Goal: Transaction & Acquisition: Purchase product/service

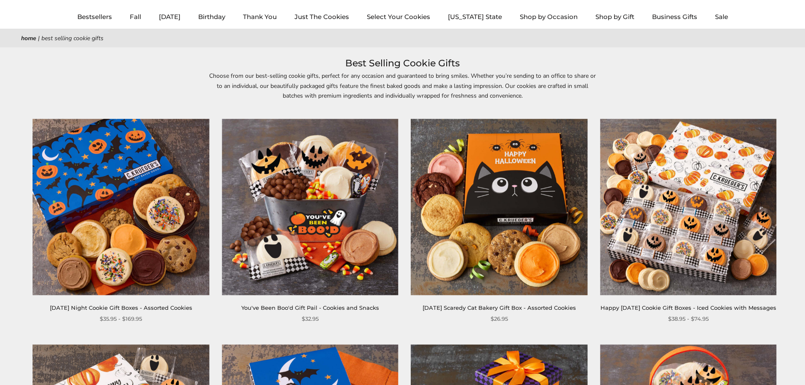
scroll to position [42, 0]
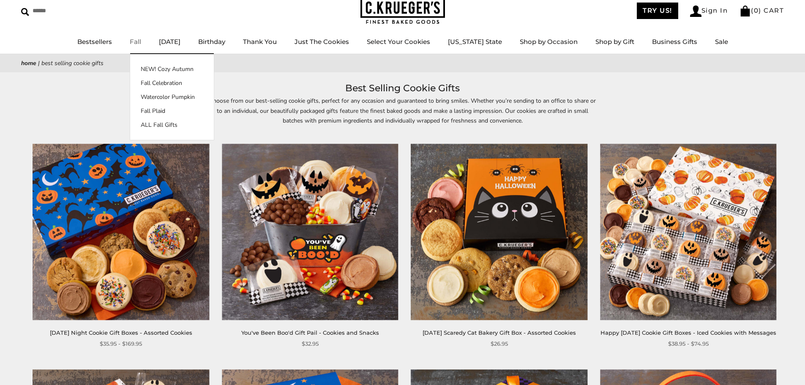
click at [141, 41] on link "Fall" at bounding box center [135, 42] width 11 height 8
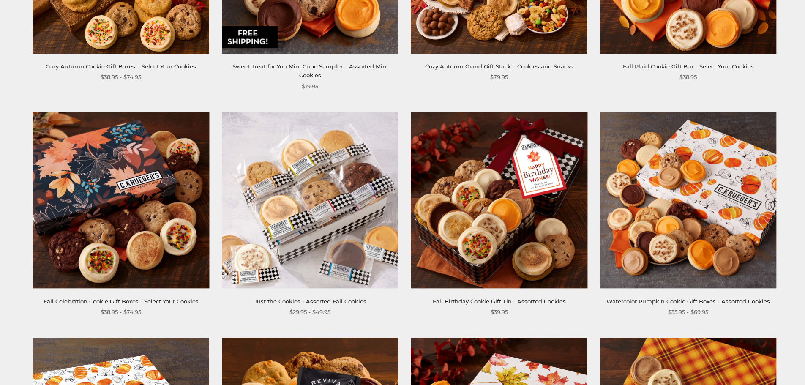
scroll to position [761, 0]
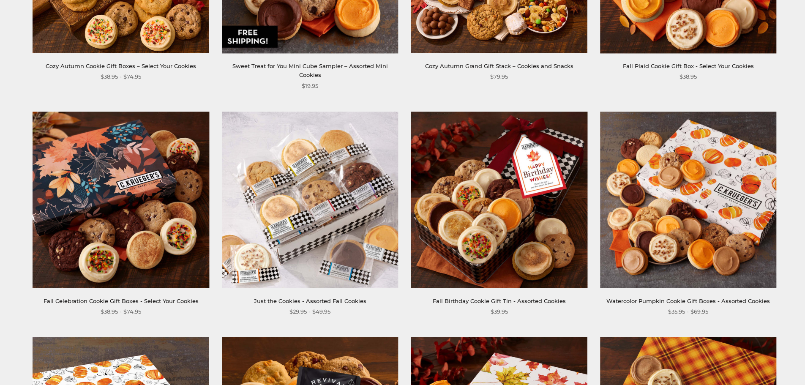
click at [85, 298] on link "Fall Celebration Cookie Gift Boxes - Select Your Cookies" at bounding box center [121, 301] width 155 height 7
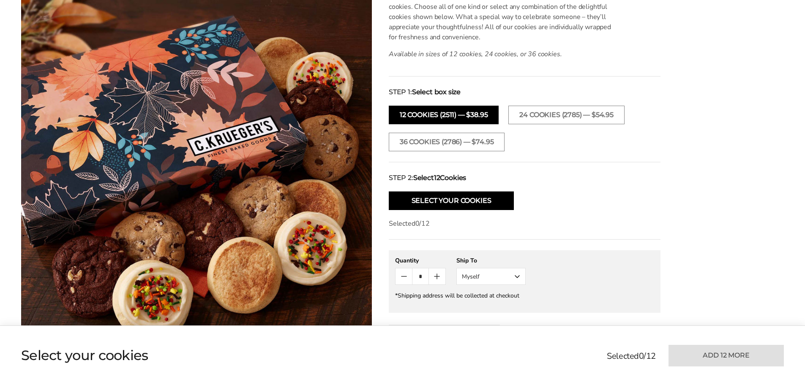
scroll to position [254, 0]
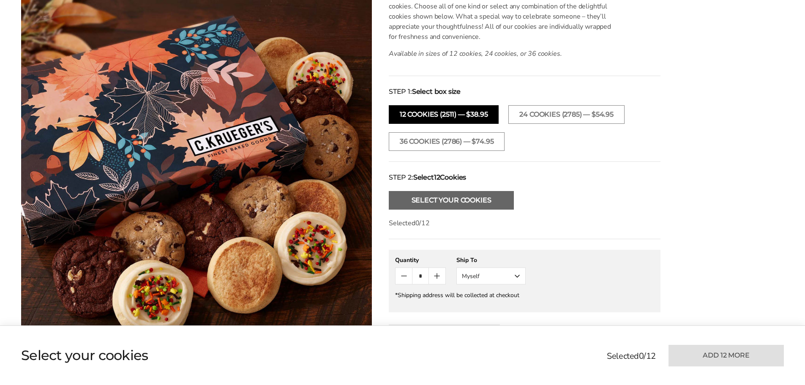
click at [411, 204] on button "Select Your Cookies" at bounding box center [451, 200] width 125 height 19
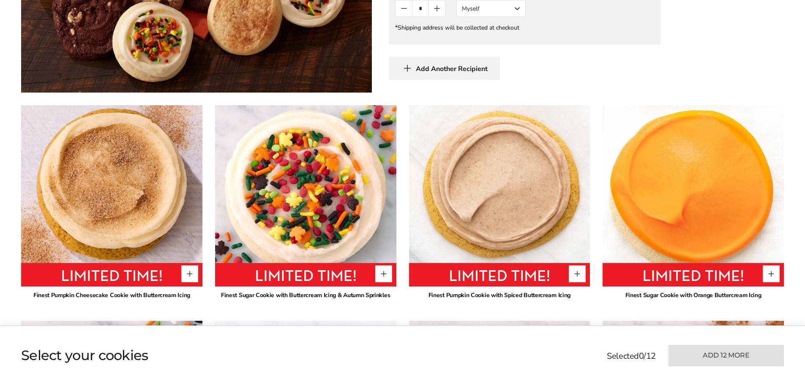
scroll to position [533, 0]
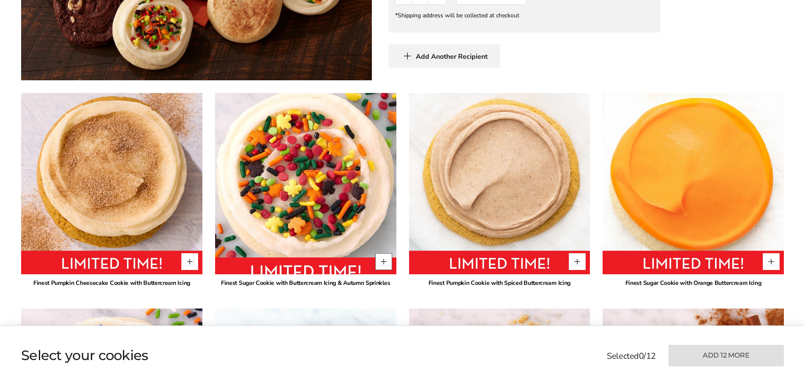
click at [388, 263] on button "Quantity button plus" at bounding box center [383, 261] width 17 height 17
type input "*"
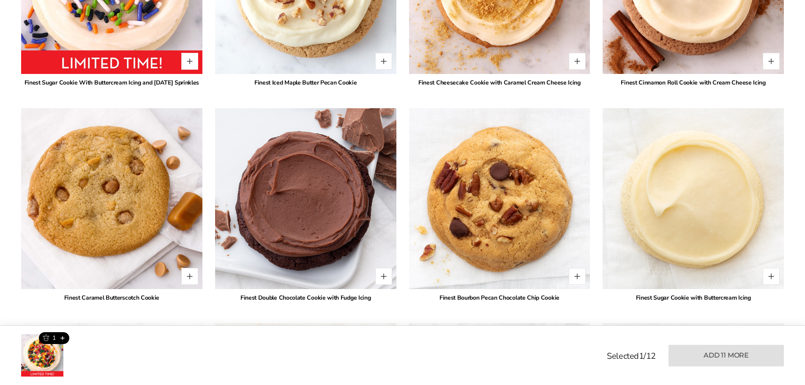
scroll to position [998, 0]
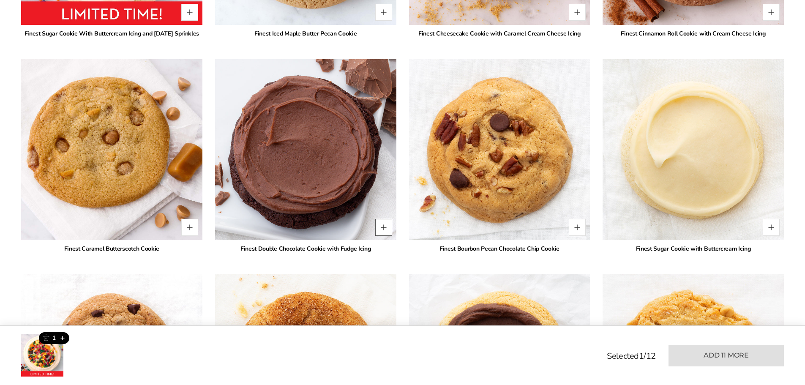
click at [385, 236] on button "Quantity button plus" at bounding box center [383, 227] width 17 height 17
type input "*"
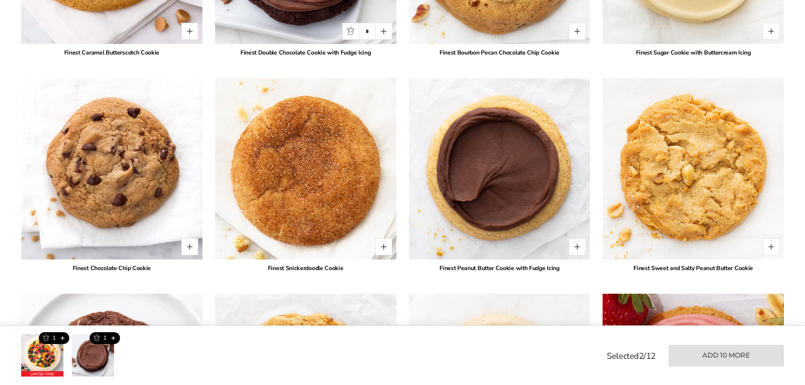
scroll to position [1210, 0]
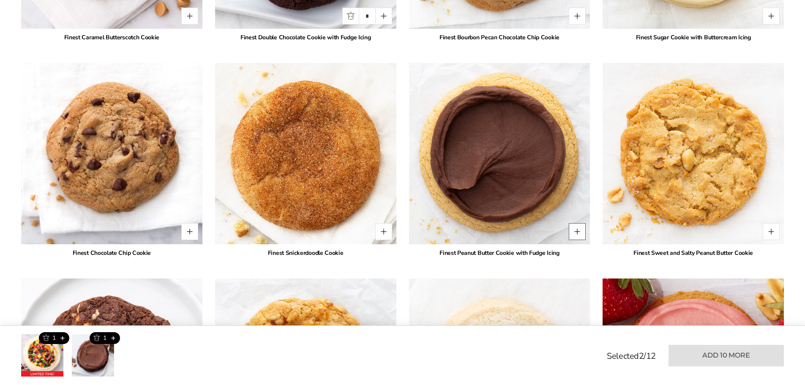
click at [579, 240] on button "Quantity button plus" at bounding box center [577, 231] width 17 height 17
type input "*"
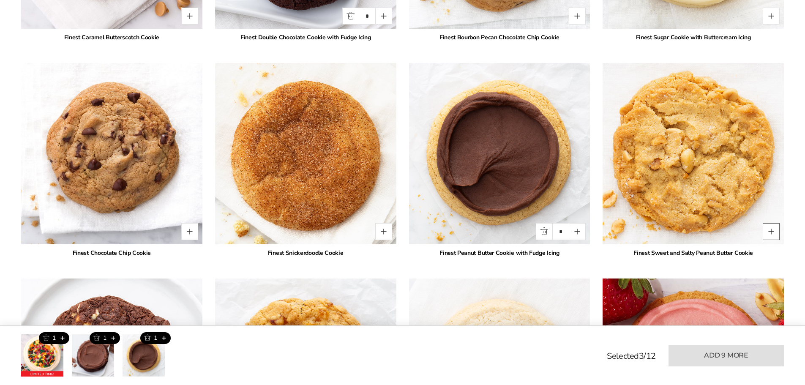
click at [768, 240] on button "Quantity button plus" at bounding box center [771, 231] width 17 height 17
type input "*"
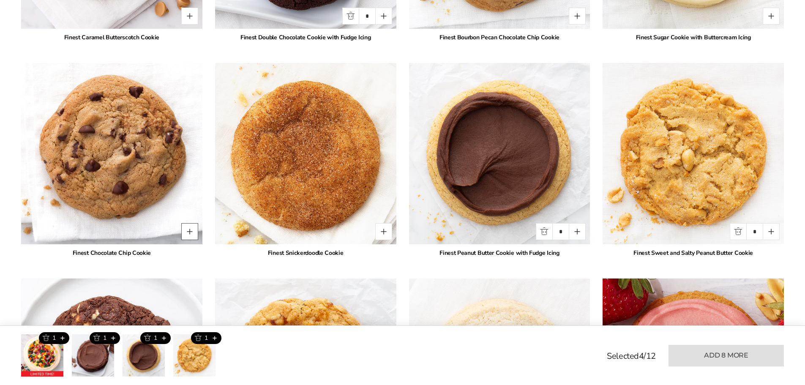
click at [192, 240] on button "Quantity button plus" at bounding box center [189, 231] width 17 height 17
type input "*"
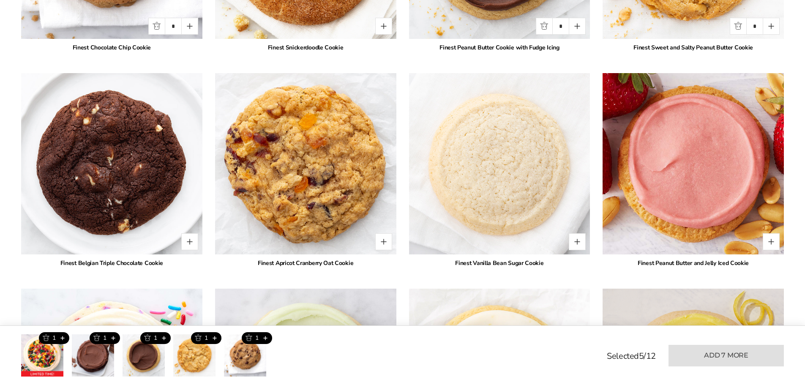
scroll to position [1421, 0]
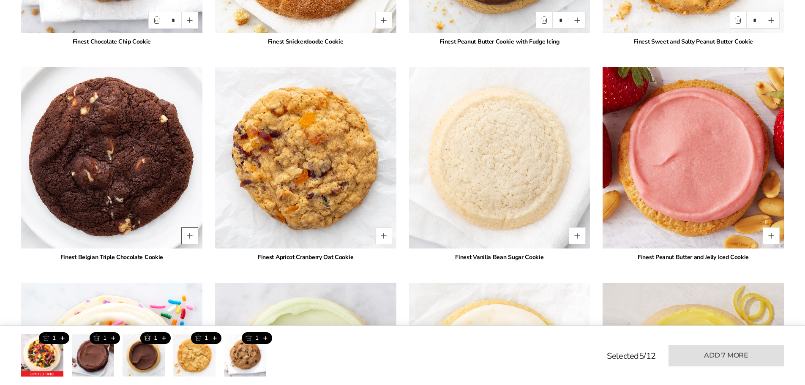
click at [188, 244] on button "Quantity button plus" at bounding box center [189, 235] width 17 height 17
type input "*"
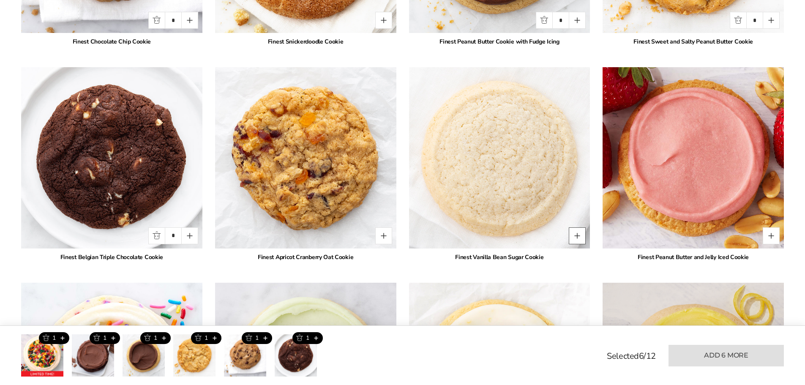
click at [582, 244] on button "Quantity button plus" at bounding box center [577, 235] width 17 height 17
type input "*"
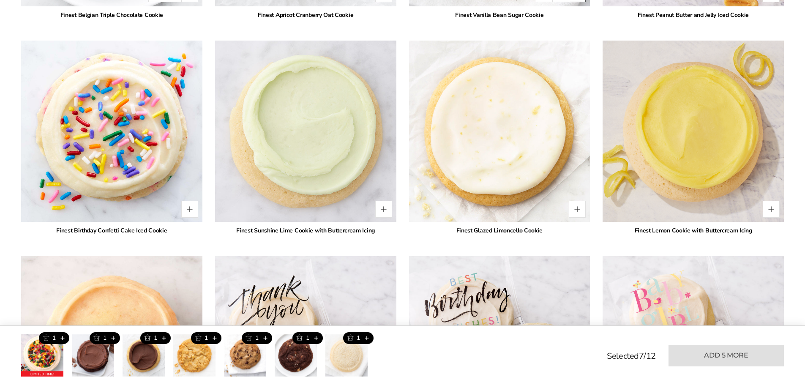
scroll to position [1675, 0]
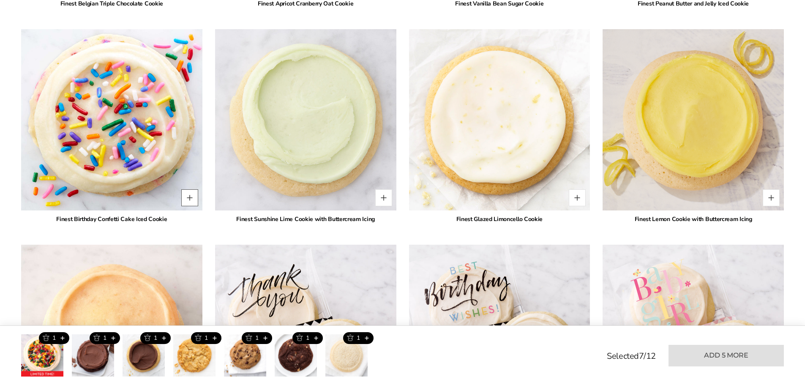
click at [188, 206] on button "Quantity button plus" at bounding box center [189, 197] width 17 height 17
type input "*"
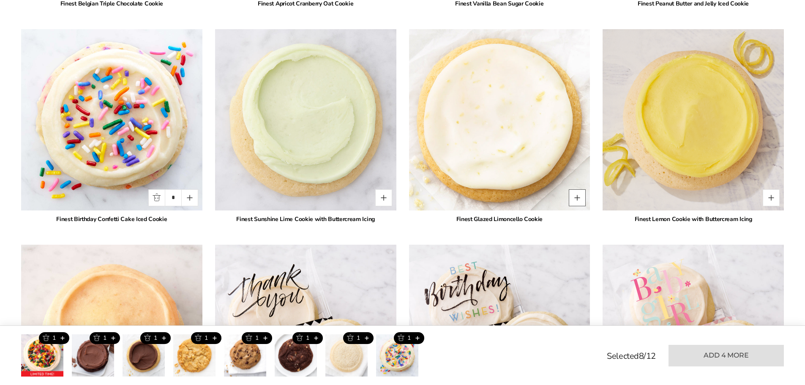
click at [576, 206] on button "Quantity button plus" at bounding box center [577, 197] width 17 height 17
type input "*"
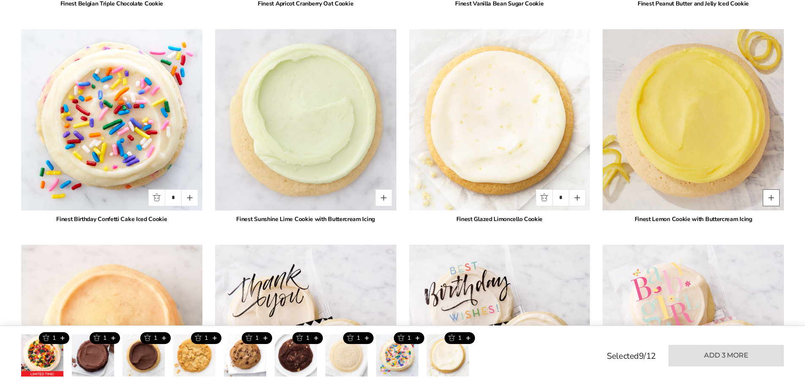
click at [771, 205] on button "Quantity button plus" at bounding box center [771, 197] width 17 height 17
type input "*"
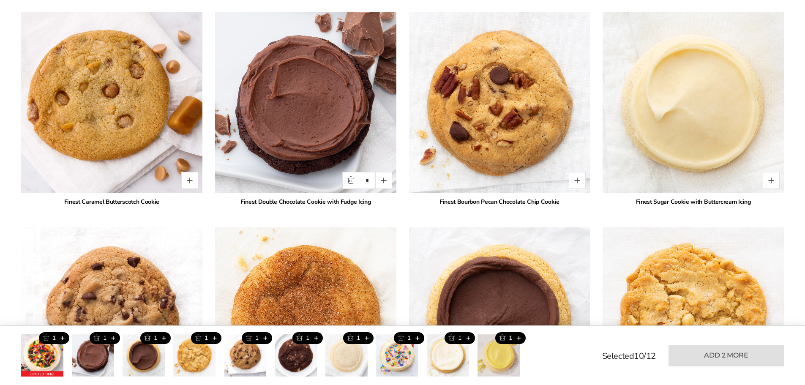
scroll to position [1041, 0]
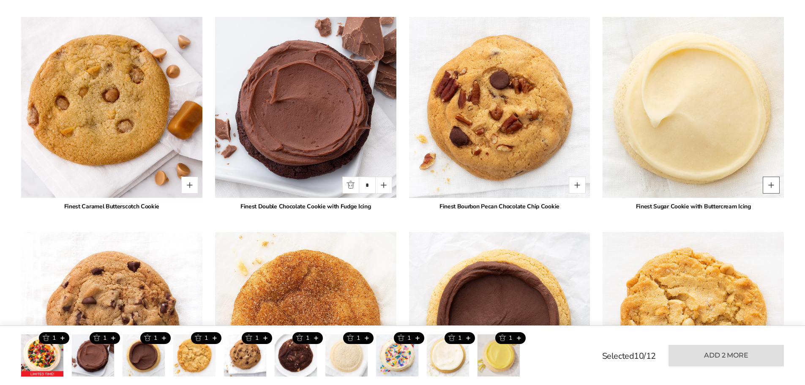
click at [766, 194] on button "Quantity button plus" at bounding box center [771, 185] width 17 height 17
type input "*"
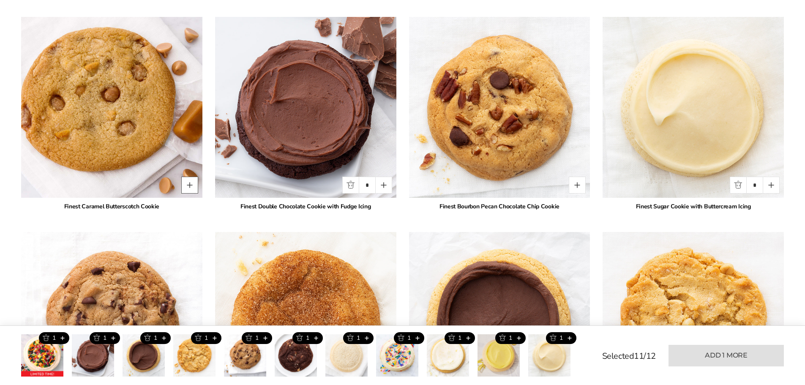
click at [190, 194] on button "Quantity button plus" at bounding box center [189, 185] width 17 height 17
type input "*"
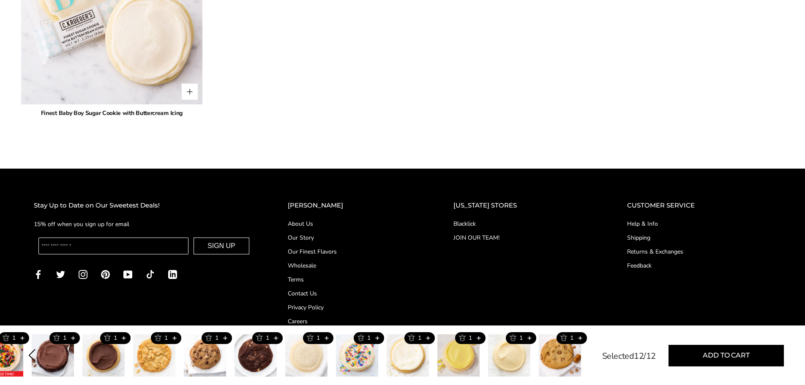
scroll to position [1918, 0]
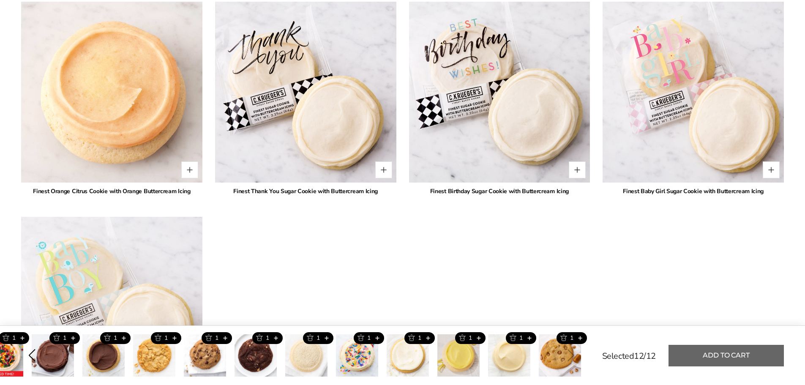
click at [694, 362] on button "Add to cart" at bounding box center [726, 356] width 115 height 22
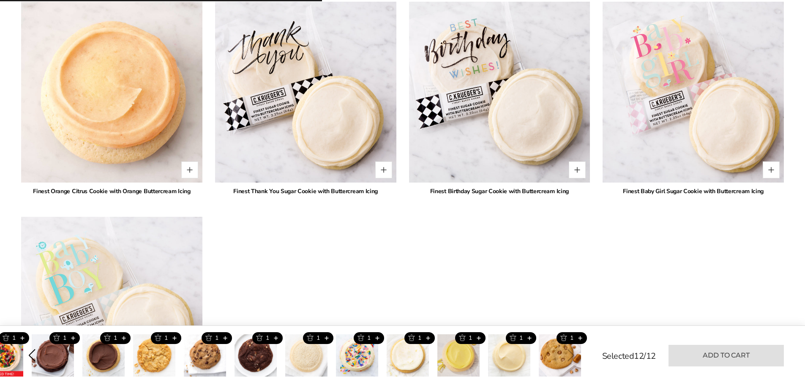
type input "*"
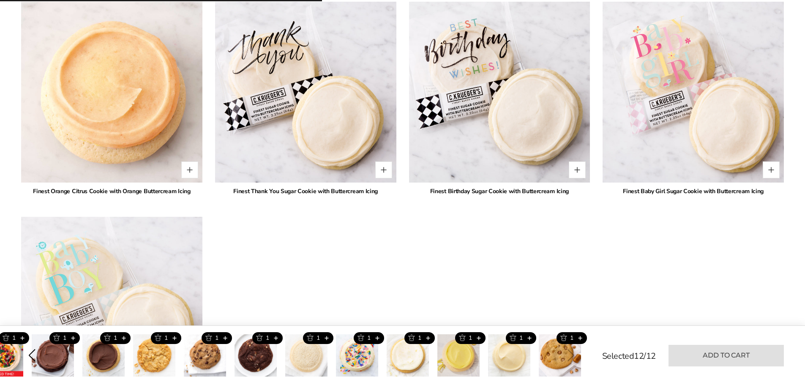
type input "*"
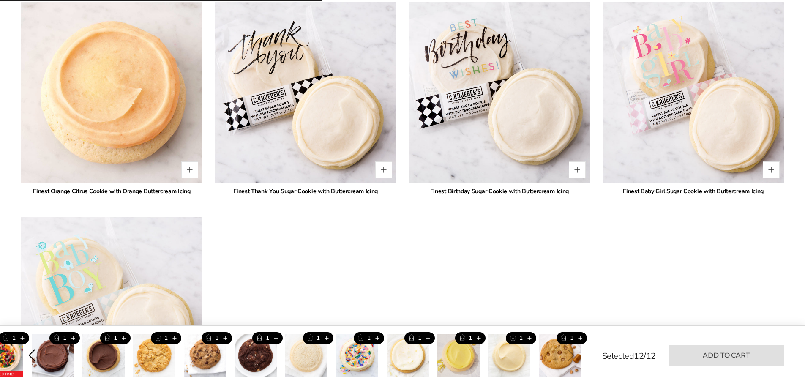
type input "*"
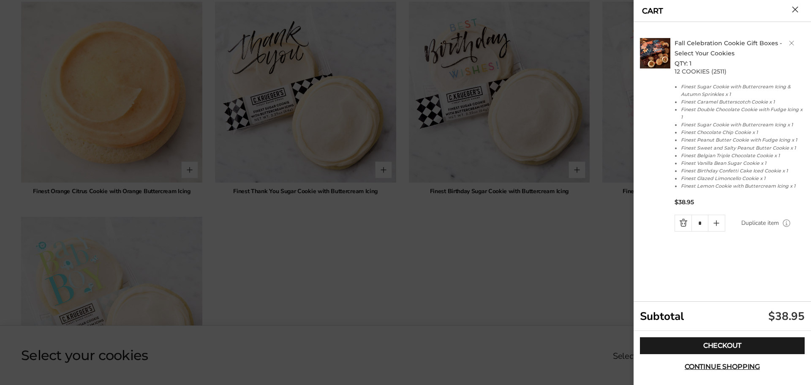
click at [799, 7] on button "Close cart" at bounding box center [795, 9] width 6 height 6
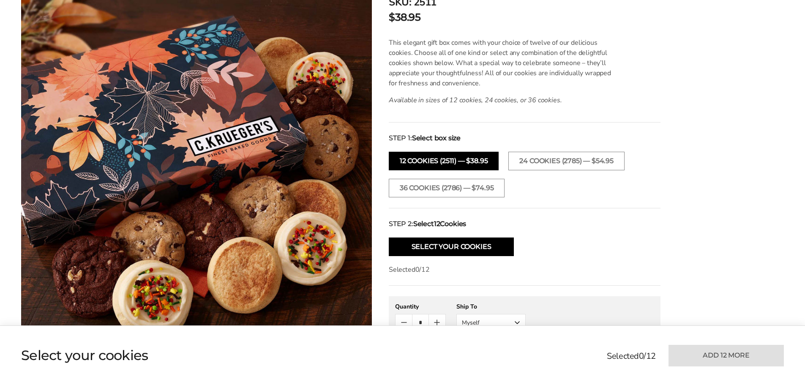
scroll to position [0, 0]
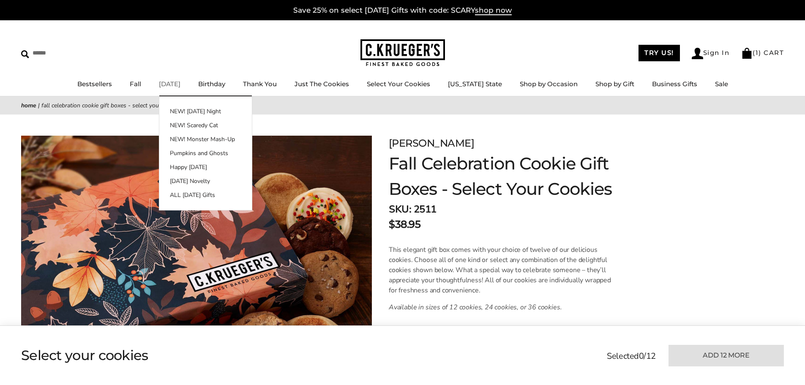
click at [180, 82] on link "[DATE]" at bounding box center [170, 84] width 22 height 8
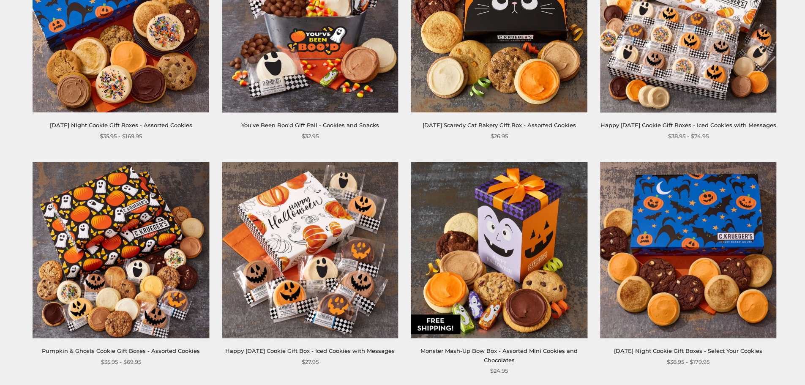
scroll to position [254, 0]
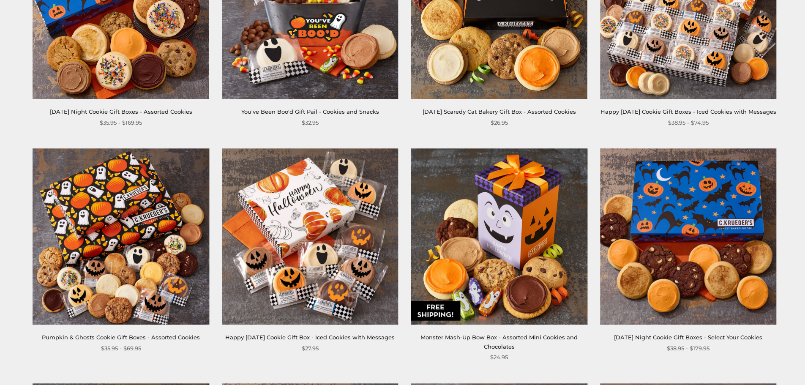
click at [315, 341] on link "Happy Halloween Cookie Gift Box - Iced Cookies with Messages" at bounding box center [309, 337] width 169 height 7
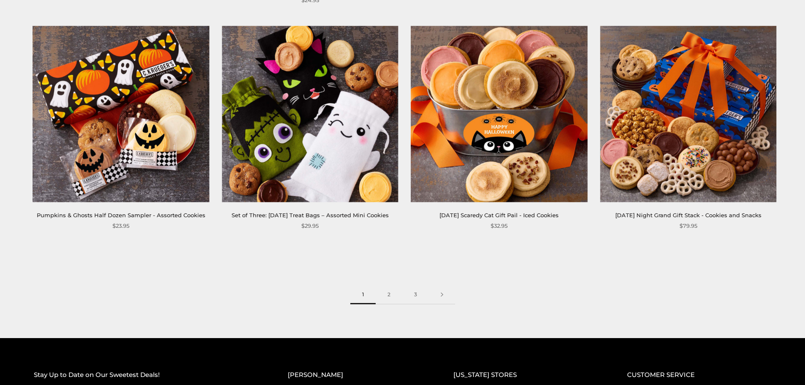
scroll to position [1310, 0]
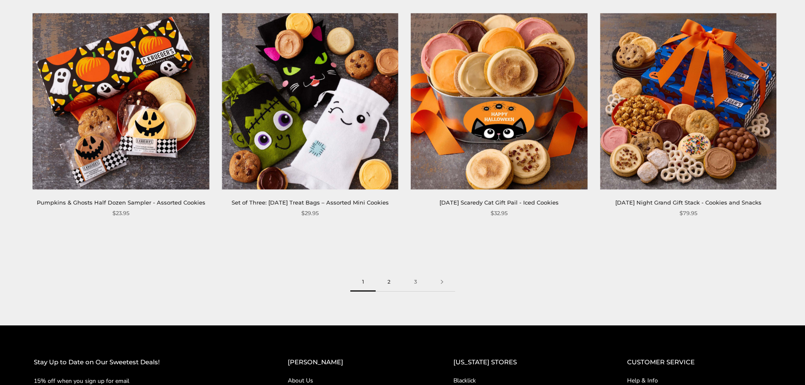
click at [392, 288] on link "2" at bounding box center [389, 282] width 27 height 19
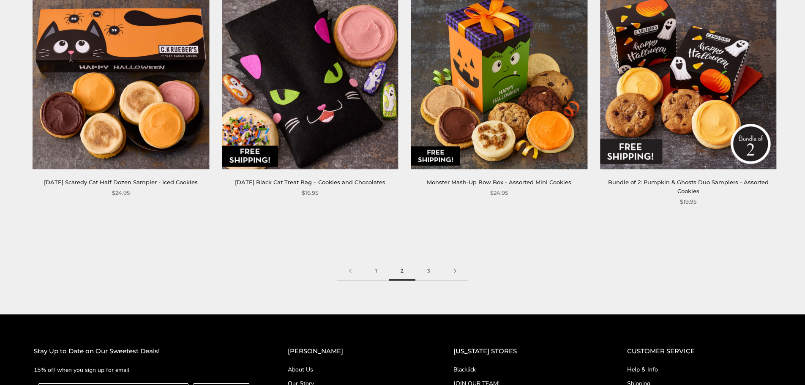
scroll to position [1352, 0]
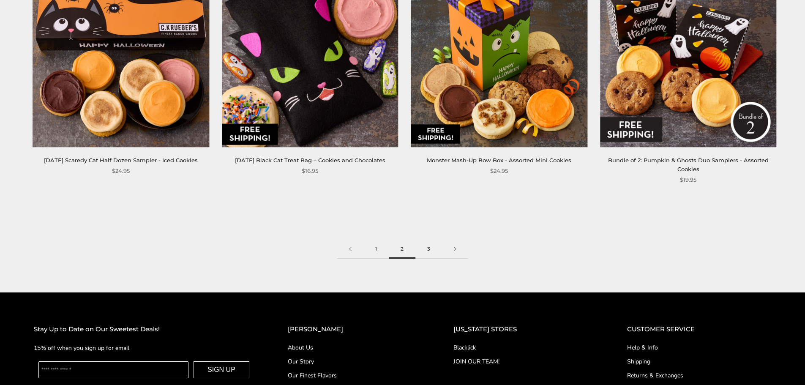
click at [428, 240] on link "3" at bounding box center [428, 249] width 27 height 19
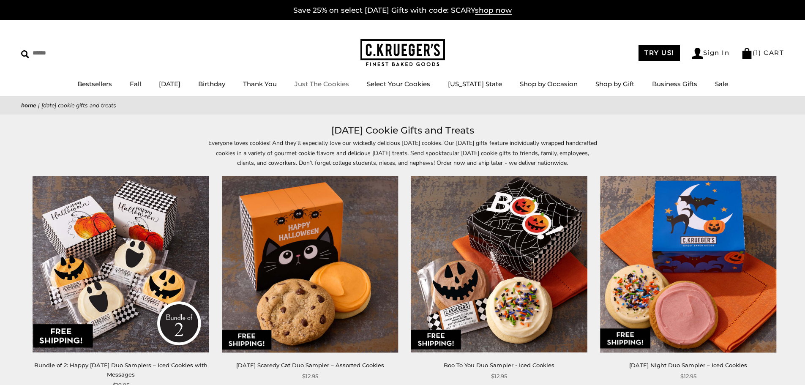
click at [330, 86] on link "Just The Cookies" at bounding box center [322, 84] width 55 height 8
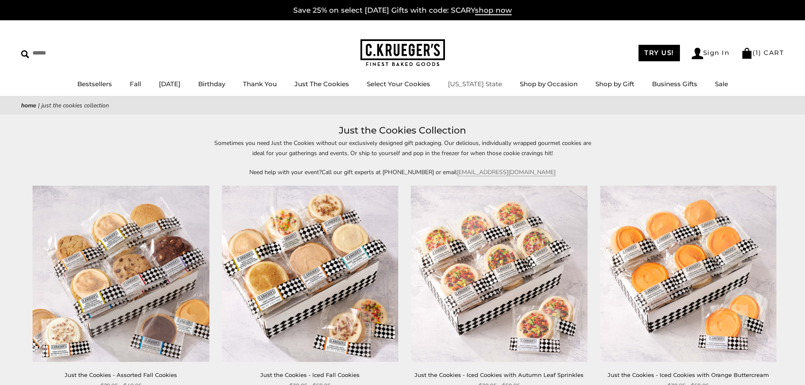
click at [478, 85] on link "[US_STATE] State" at bounding box center [475, 84] width 54 height 8
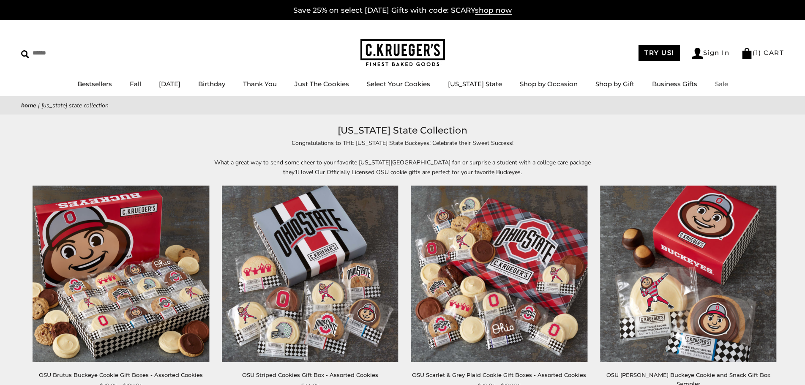
click at [719, 83] on link "Sale" at bounding box center [721, 84] width 13 height 8
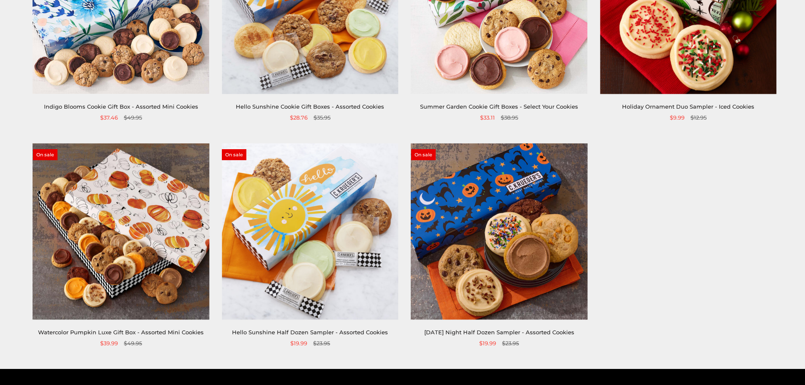
scroll to position [380, 0]
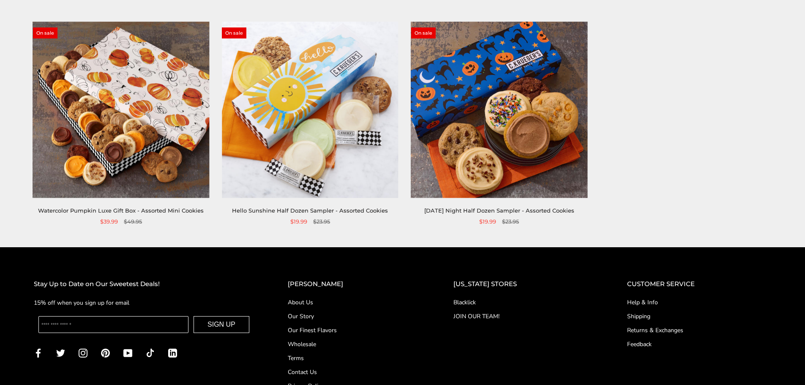
click at [134, 208] on link "Watercolor Pumpkin Luxe Gift Box - Assorted Mini Cookies" at bounding box center [121, 210] width 166 height 7
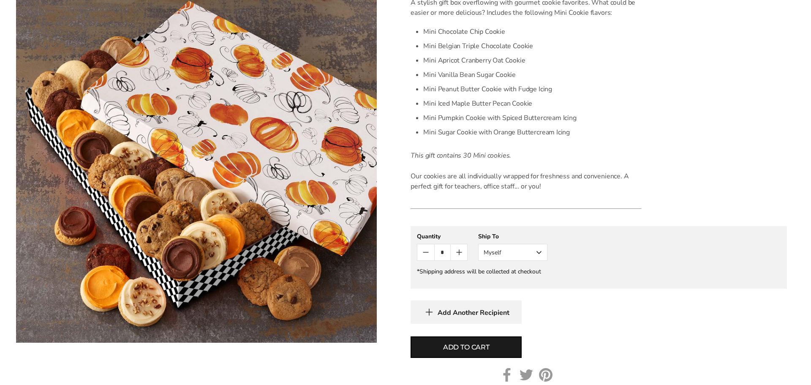
scroll to position [254, 0]
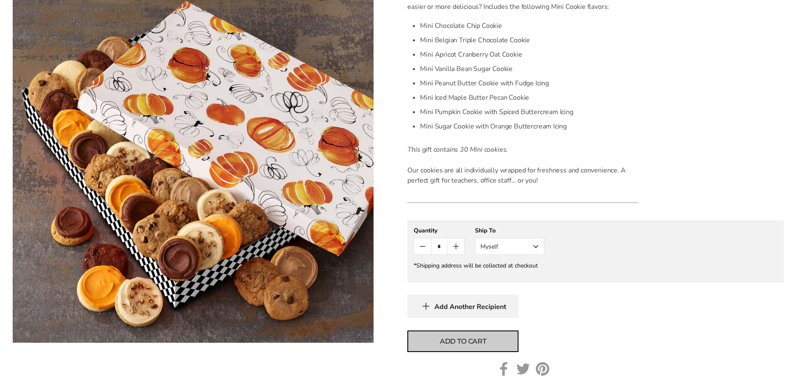
click at [448, 338] on span "Add to cart" at bounding box center [463, 341] width 46 height 10
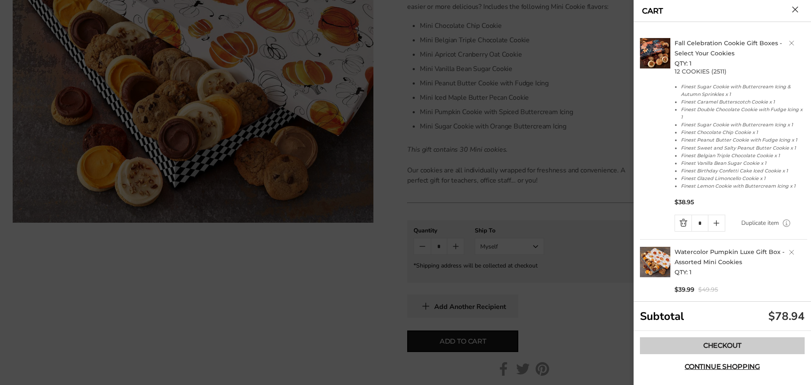
click at [724, 344] on link "Checkout" at bounding box center [722, 345] width 165 height 17
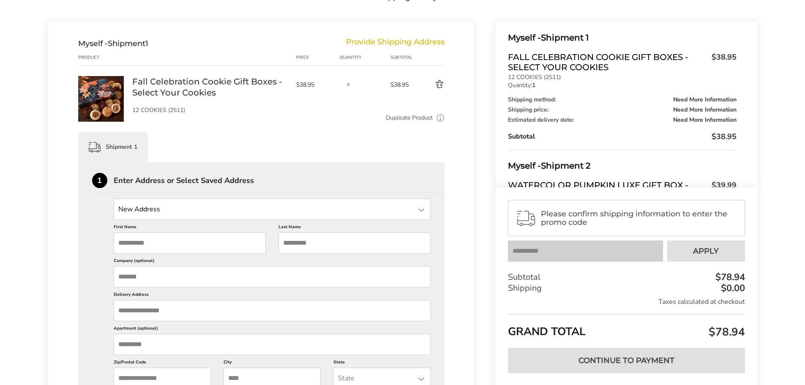
scroll to position [85, 0]
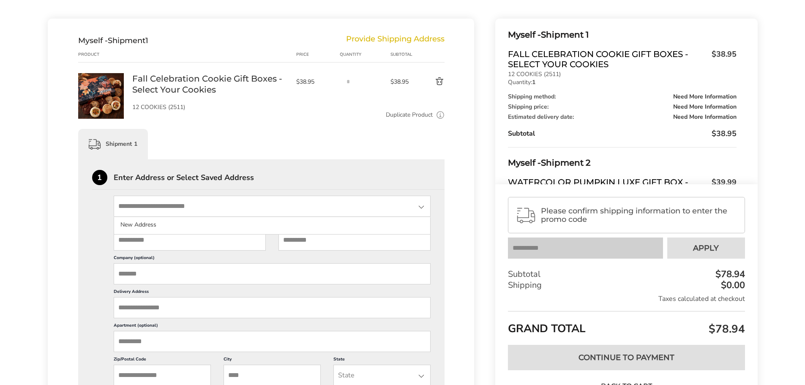
click at [162, 209] on input "State" at bounding box center [272, 206] width 317 height 21
type input "**********"
click at [122, 243] on input "First Name" at bounding box center [190, 240] width 152 height 21
type input "*******"
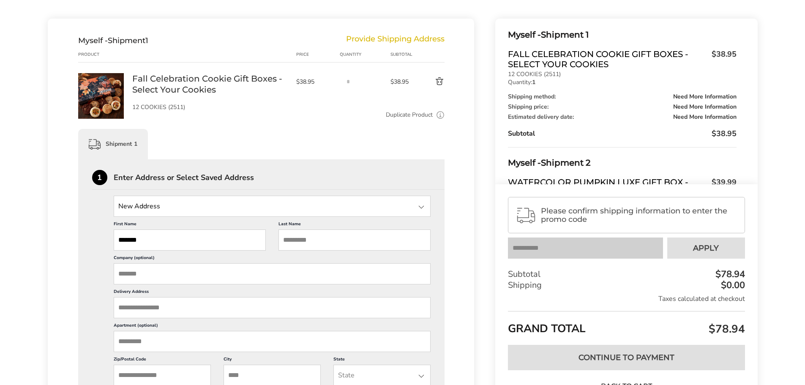
click at [287, 243] on input "Last Name" at bounding box center [355, 240] width 152 height 21
type input "********"
click at [188, 311] on input "Delivery Address" at bounding box center [272, 307] width 317 height 21
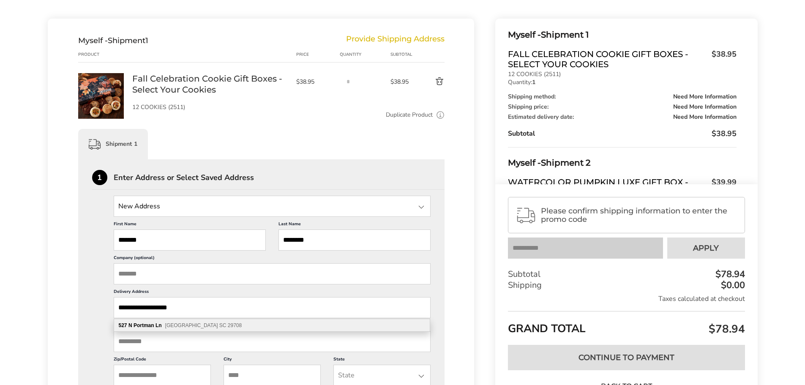
click at [200, 322] on div "[STREET_ADDRESS]" at bounding box center [272, 325] width 316 height 13
type input "**********"
type input "*********"
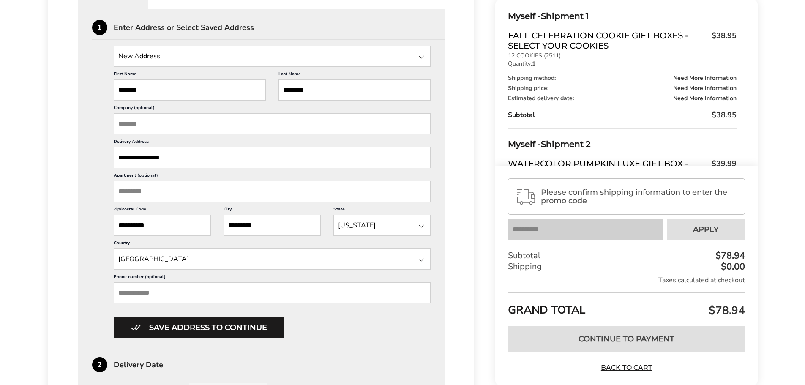
scroll to position [254, 0]
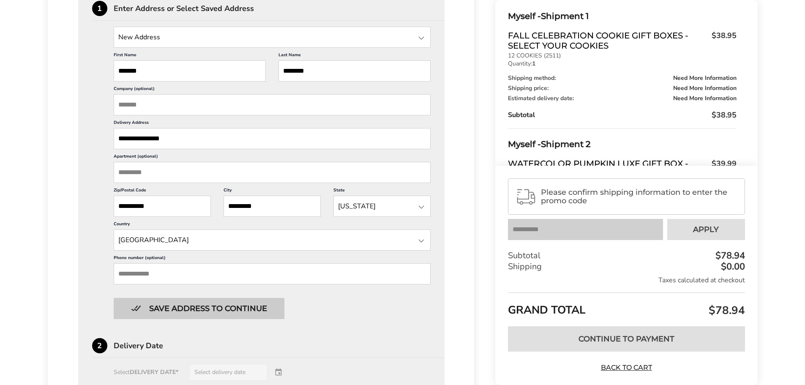
click at [202, 306] on button "Save address to continue" at bounding box center [199, 308] width 171 height 21
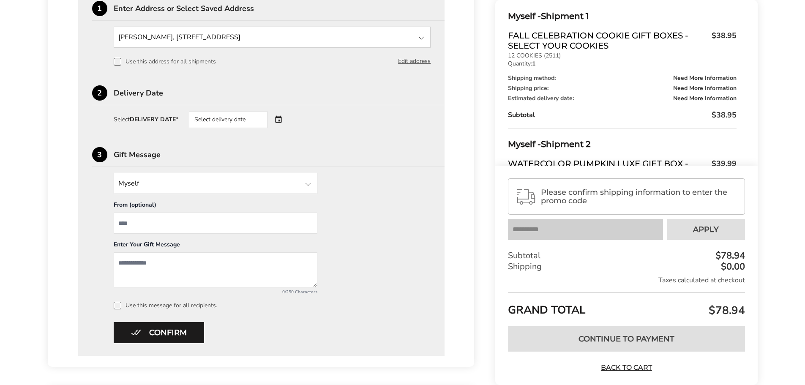
click at [198, 120] on div "Select delivery date" at bounding box center [228, 119] width 79 height 17
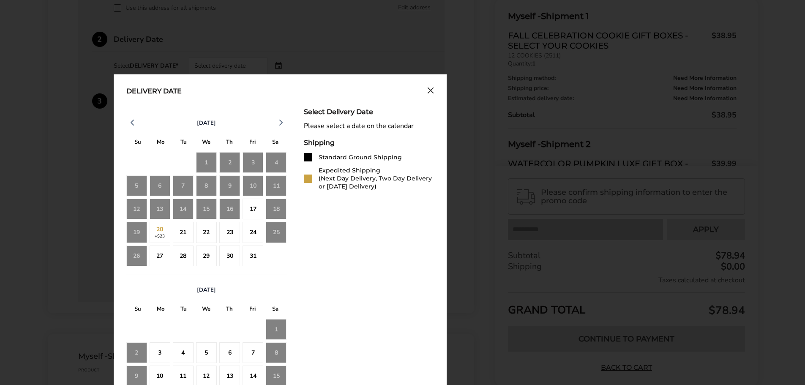
scroll to position [338, 0]
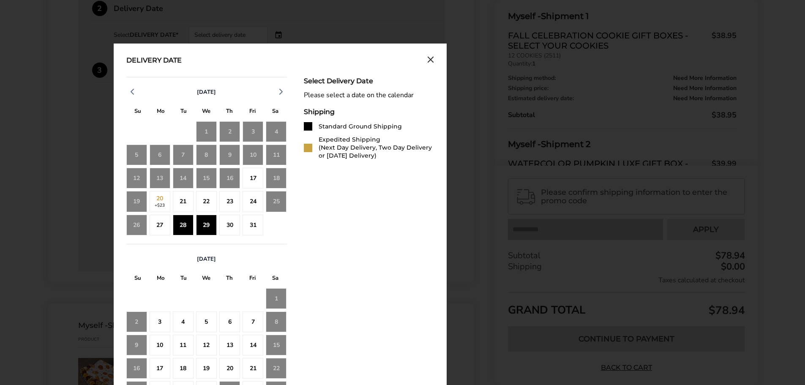
click at [205, 224] on div "29" at bounding box center [206, 225] width 21 height 21
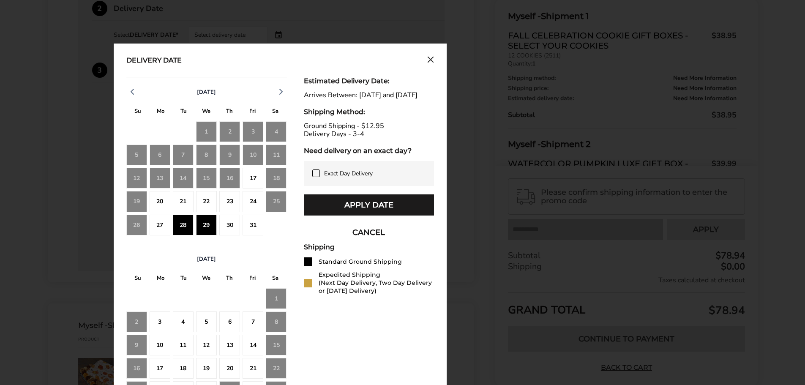
click at [184, 229] on div "28" at bounding box center [183, 225] width 21 height 21
click at [231, 227] on div "30" at bounding box center [229, 225] width 21 height 21
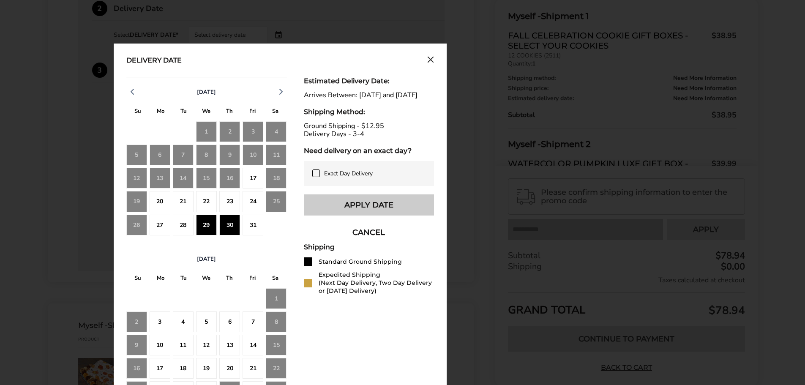
click at [355, 212] on button "Apply Date" at bounding box center [369, 204] width 130 height 21
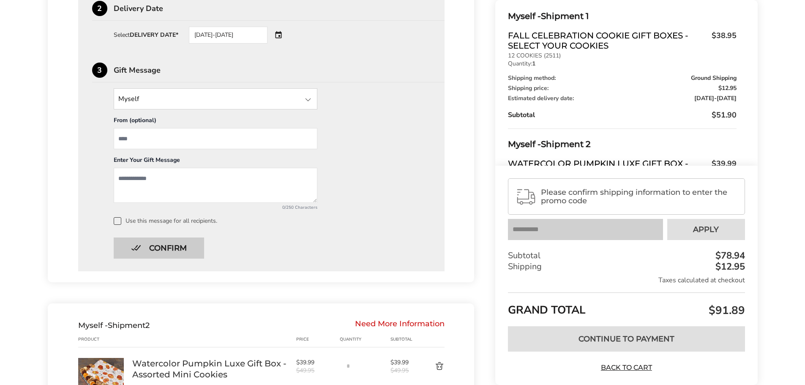
click at [196, 246] on button "Confirm" at bounding box center [159, 248] width 90 height 21
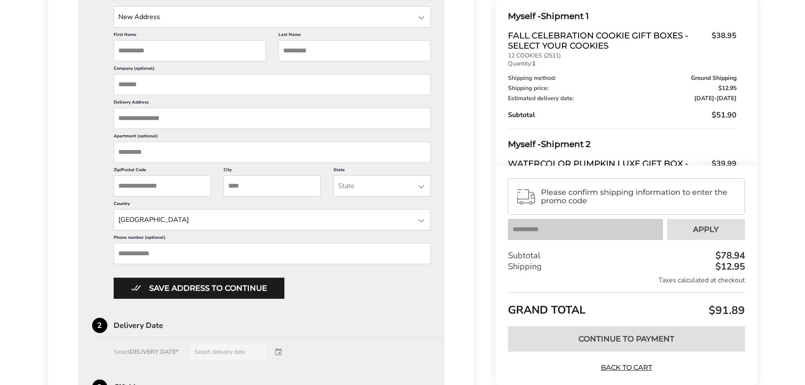
scroll to position [403, 0]
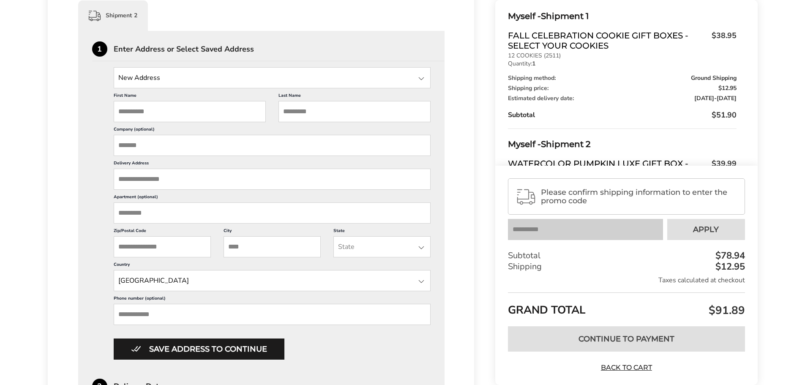
click at [175, 112] on input "First Name" at bounding box center [190, 111] width 152 height 21
type input "*******"
click at [314, 112] on input "Last Name" at bounding box center [355, 111] width 152 height 21
type input "********"
click at [203, 179] on input "Delivery Address" at bounding box center [272, 179] width 317 height 21
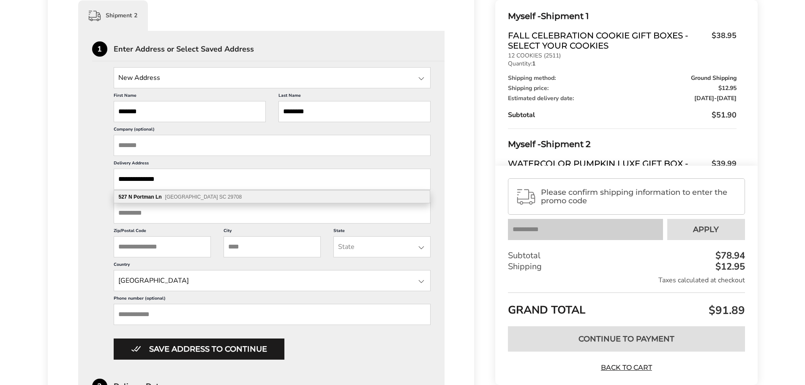
click at [209, 191] on div "[STREET_ADDRESS]" at bounding box center [272, 197] width 316 height 13
type input "**********"
type input "*********"
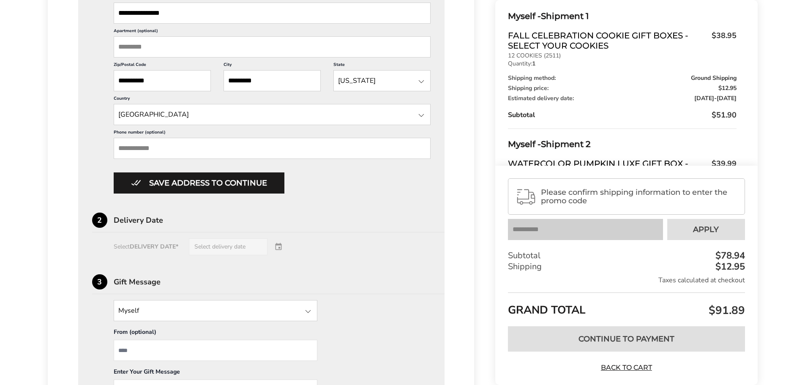
scroll to position [572, 0]
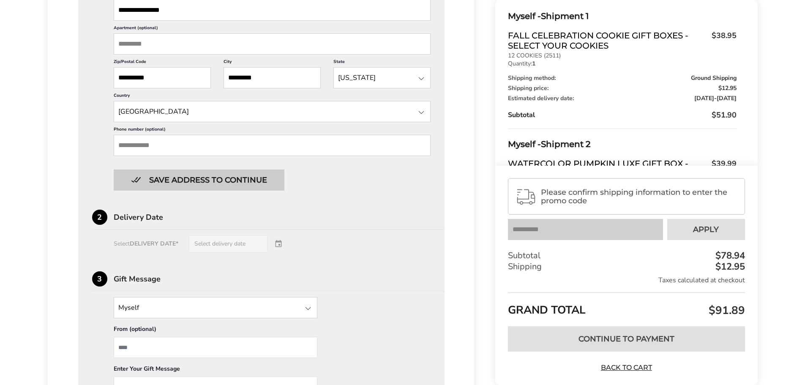
click at [199, 183] on button "Save address to continue" at bounding box center [199, 179] width 171 height 21
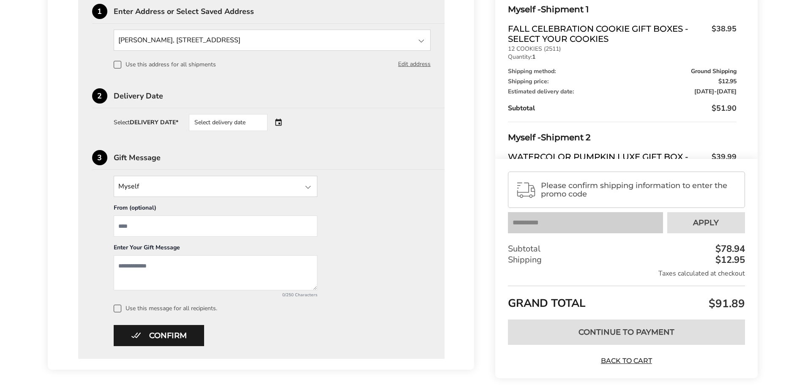
click at [233, 126] on div "Select delivery date" at bounding box center [228, 122] width 79 height 17
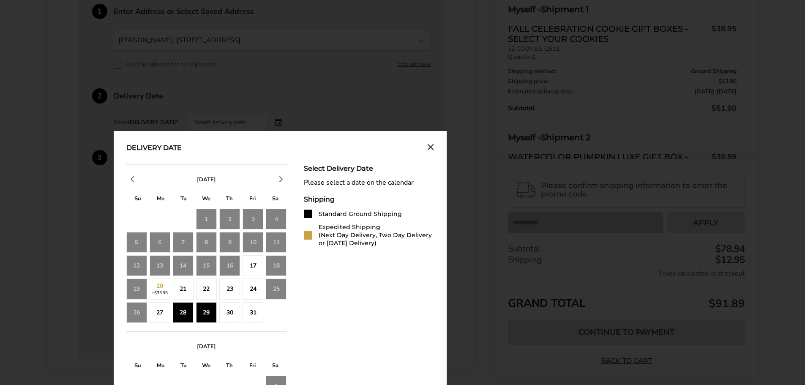
click at [210, 315] on div "29" at bounding box center [206, 312] width 21 height 21
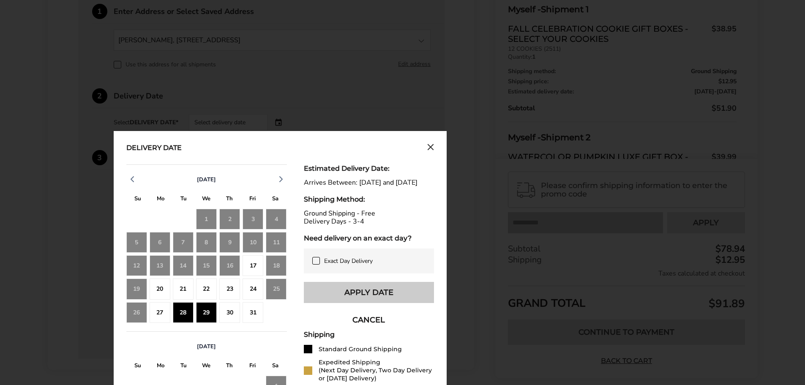
click at [341, 295] on button "Apply Date" at bounding box center [369, 292] width 130 height 21
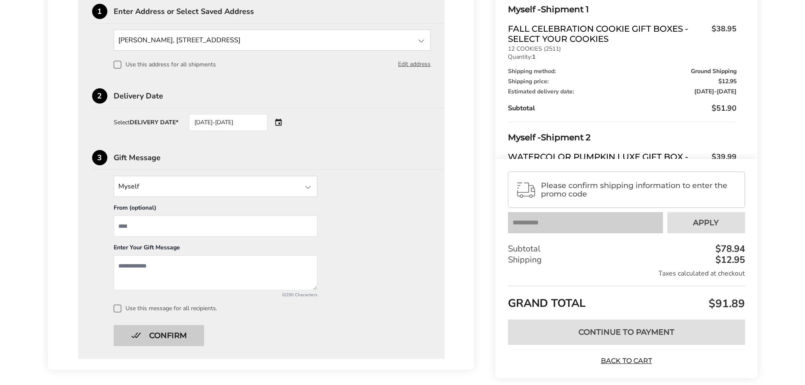
click at [175, 337] on button "Confirm" at bounding box center [159, 335] width 90 height 21
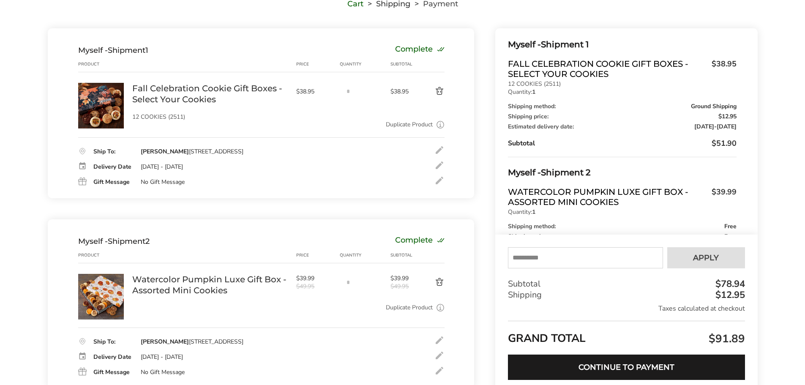
scroll to position [0, 0]
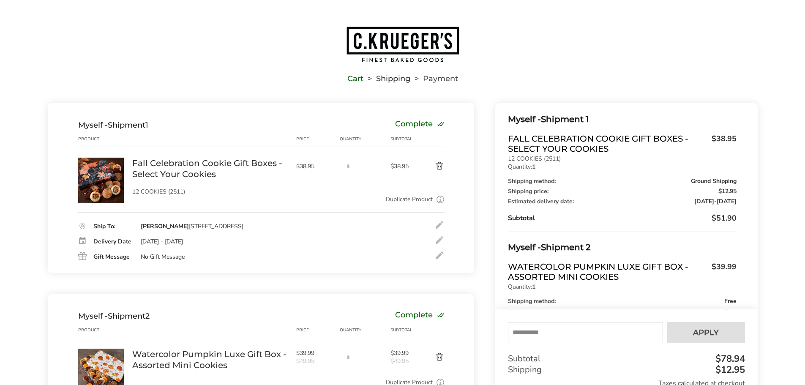
click at [541, 335] on input "text" at bounding box center [585, 332] width 155 height 21
type input "*****"
click at [696, 336] on span "Apply" at bounding box center [706, 333] width 26 height 8
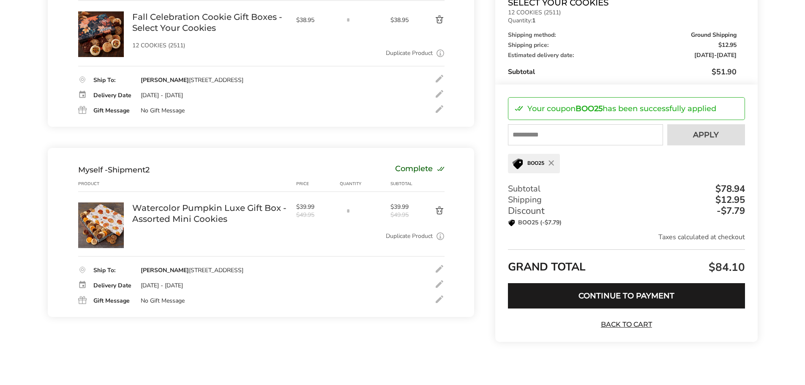
scroll to position [150, 0]
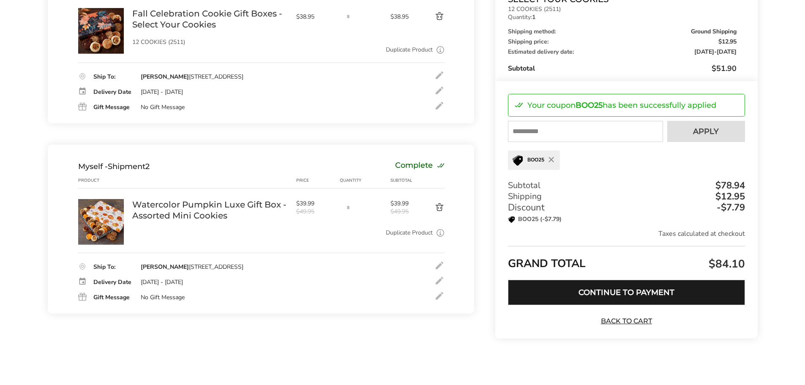
click at [632, 296] on button "Continue to Payment" at bounding box center [626, 292] width 237 height 25
